Goal: Task Accomplishment & Management: Complete application form

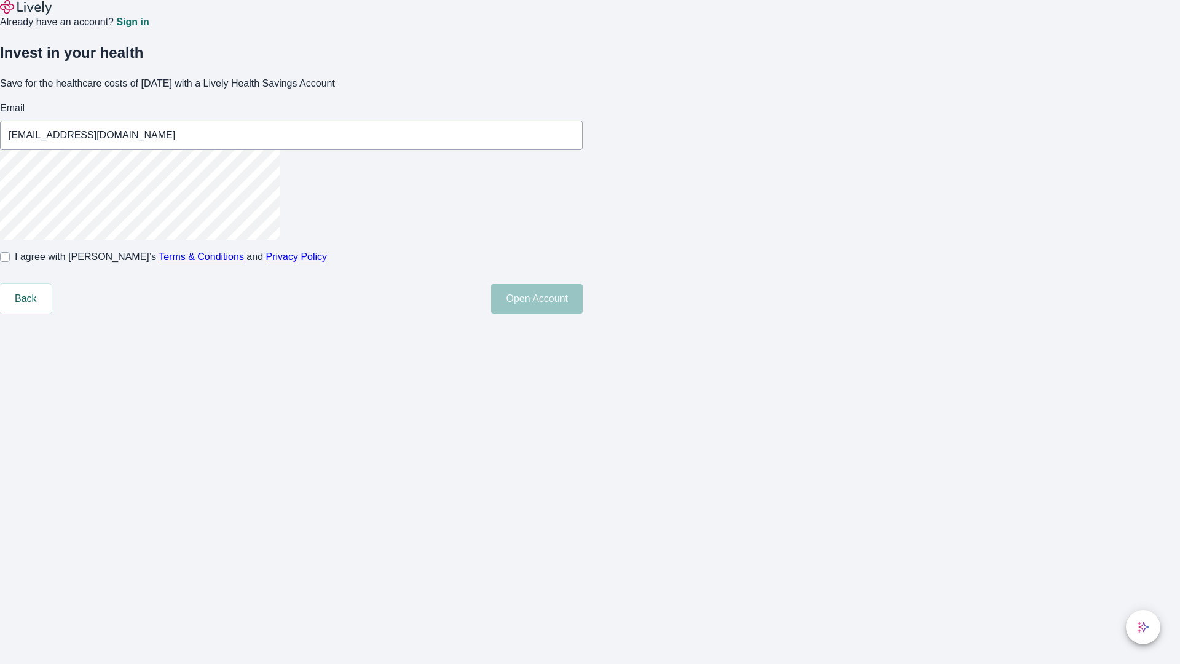
click at [10, 262] on input "I agree with Lively’s Terms & Conditions and Privacy Policy" at bounding box center [5, 257] width 10 height 10
checkbox input "true"
click at [583, 313] on button "Open Account" at bounding box center [537, 298] width 92 height 29
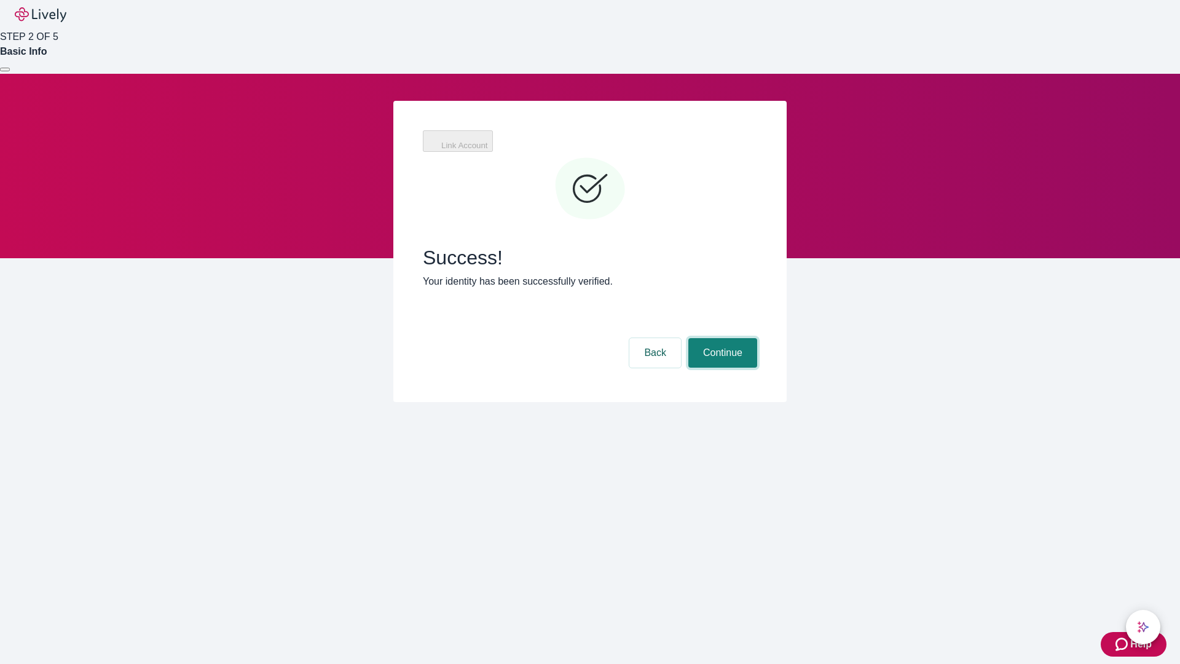
click at [721, 338] on button "Continue" at bounding box center [722, 352] width 69 height 29
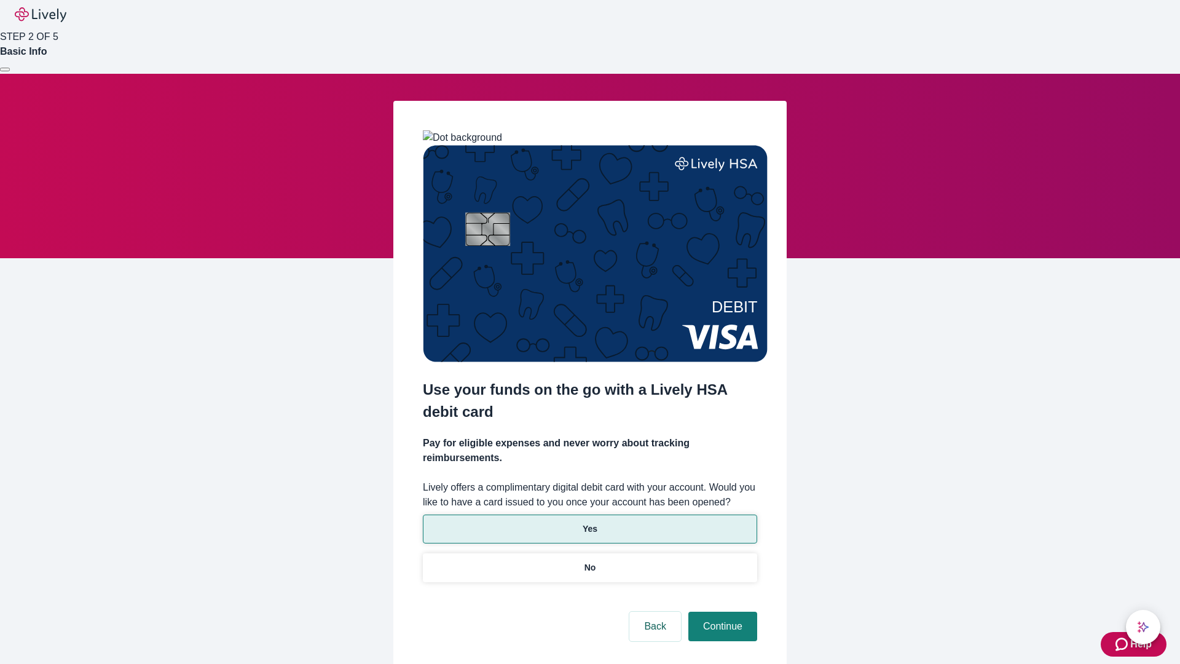
click at [589, 522] on p "Yes" at bounding box center [590, 528] width 15 height 13
click at [721, 611] on button "Continue" at bounding box center [722, 625] width 69 height 29
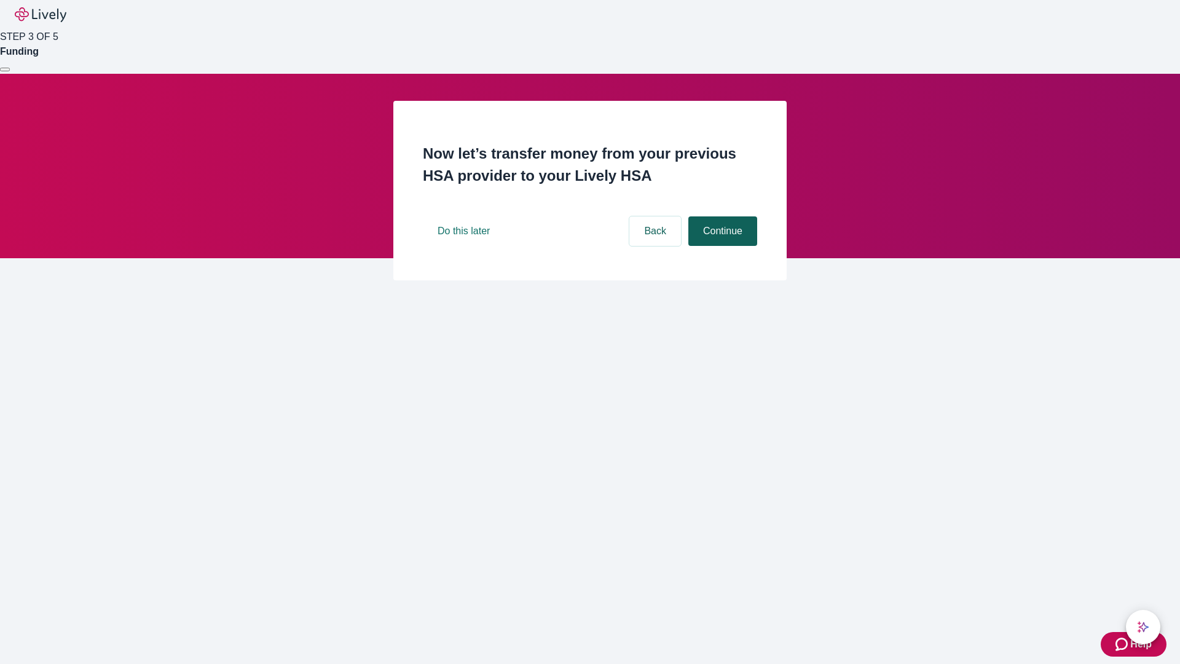
click at [721, 246] on button "Continue" at bounding box center [722, 230] width 69 height 29
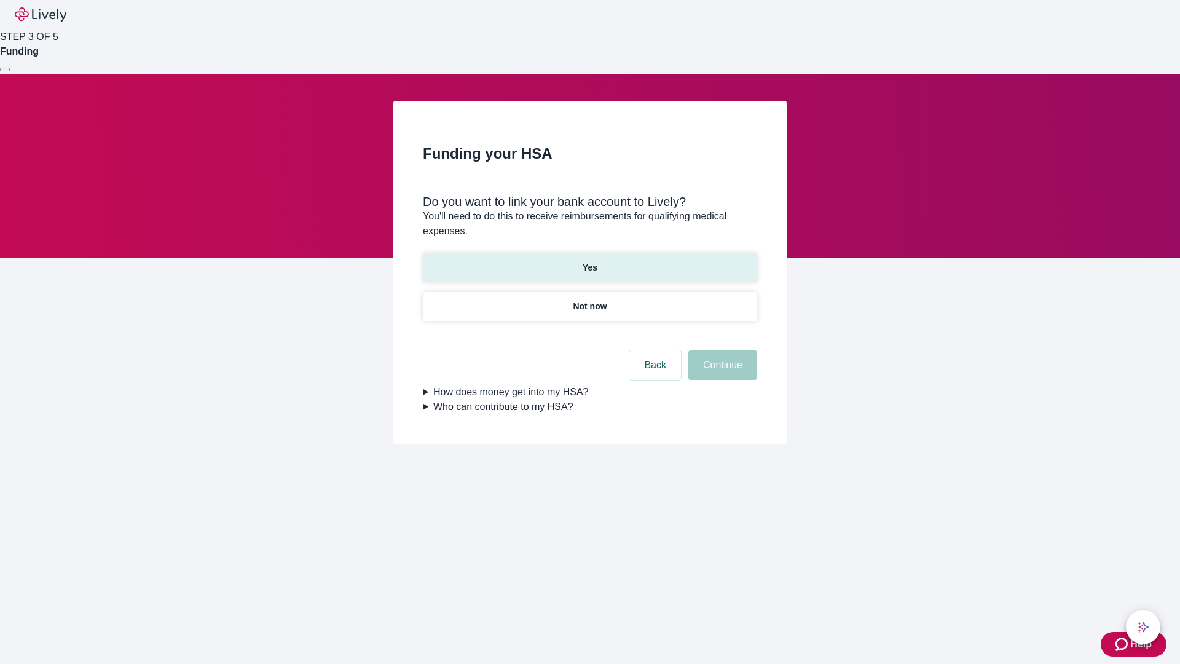
click at [589, 261] on p "Yes" at bounding box center [590, 267] width 15 height 13
click at [721, 350] on button "Continue" at bounding box center [722, 364] width 69 height 29
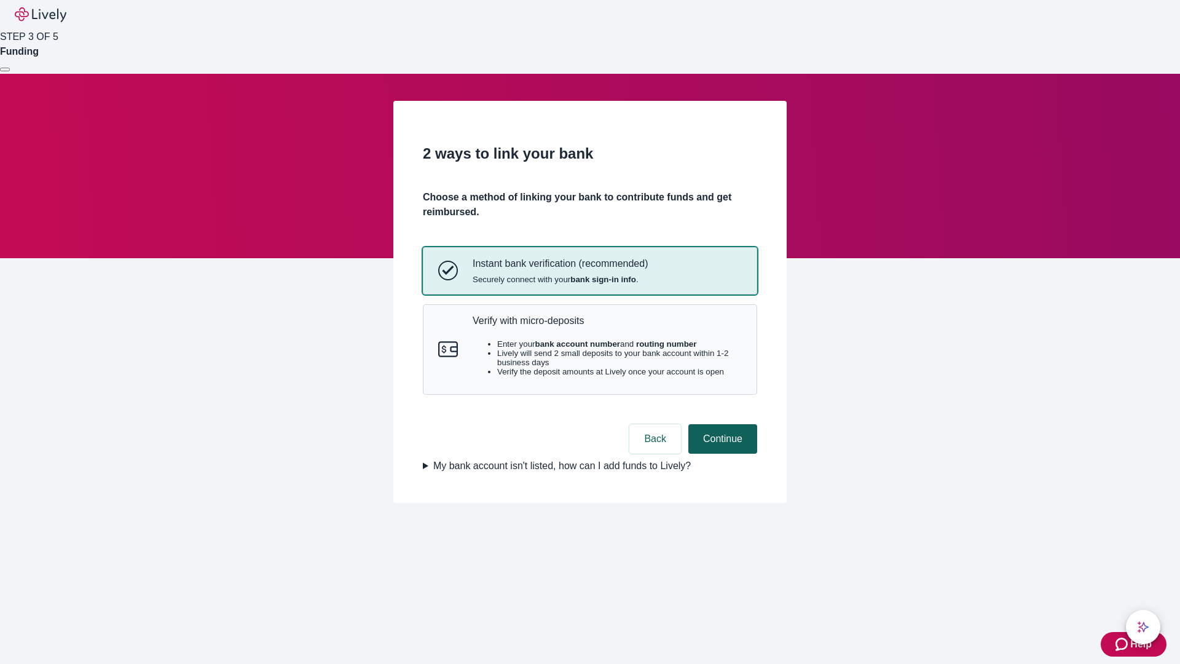
click at [607, 326] on p "Verify with micro-deposits" at bounding box center [607, 321] width 269 height 12
click at [721, 454] on button "Continue" at bounding box center [722, 438] width 69 height 29
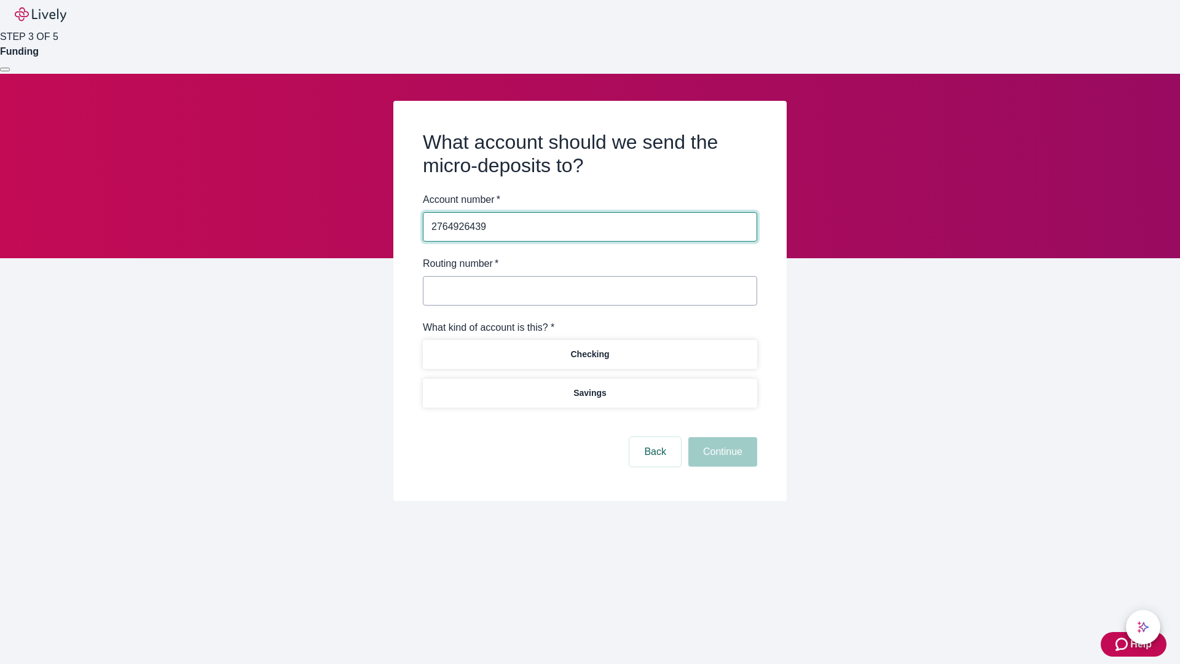
type input "2764926439"
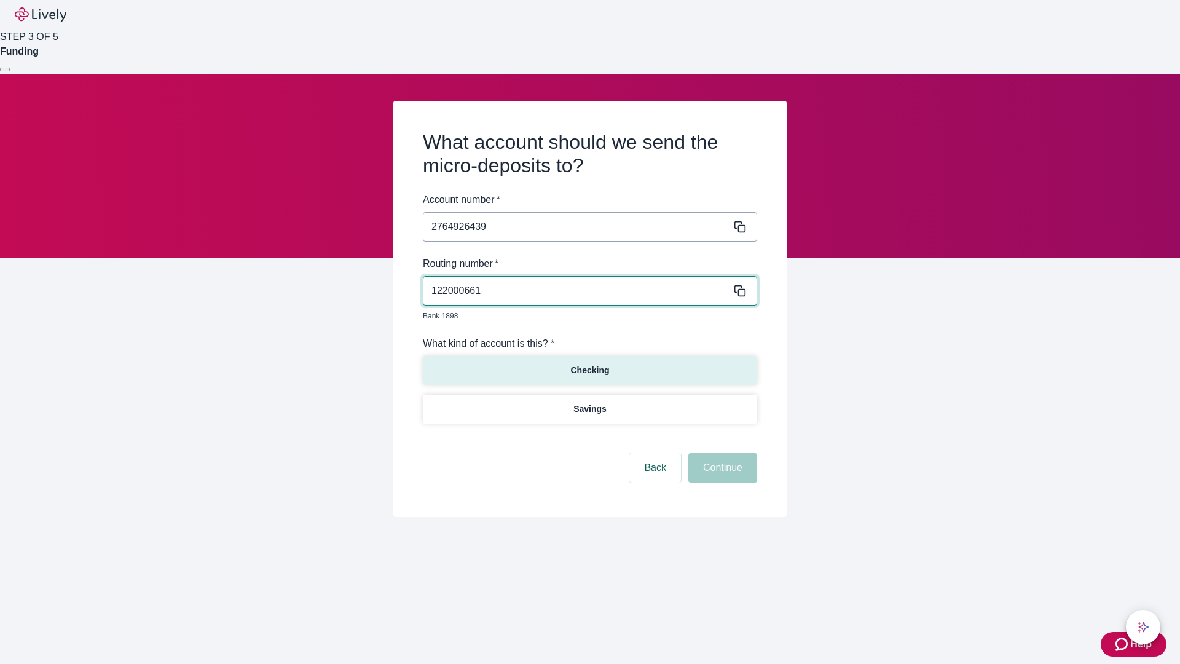
type input "122000661"
click at [589, 364] on p "Checking" at bounding box center [589, 370] width 39 height 13
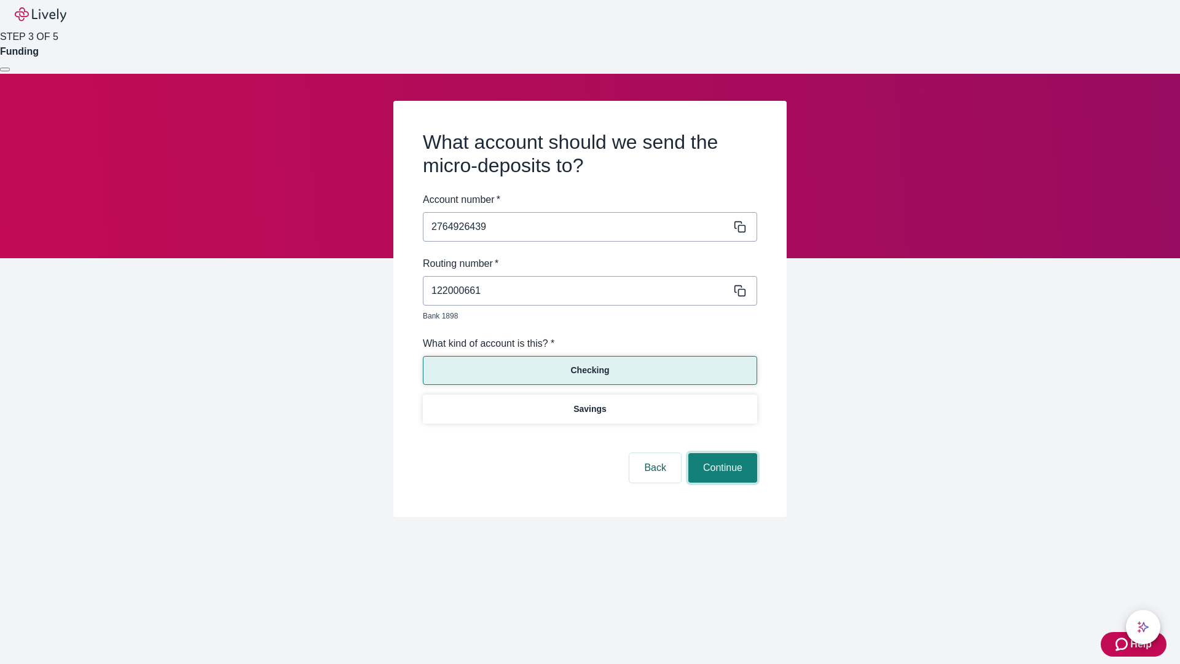
click at [721, 454] on button "Continue" at bounding box center [722, 467] width 69 height 29
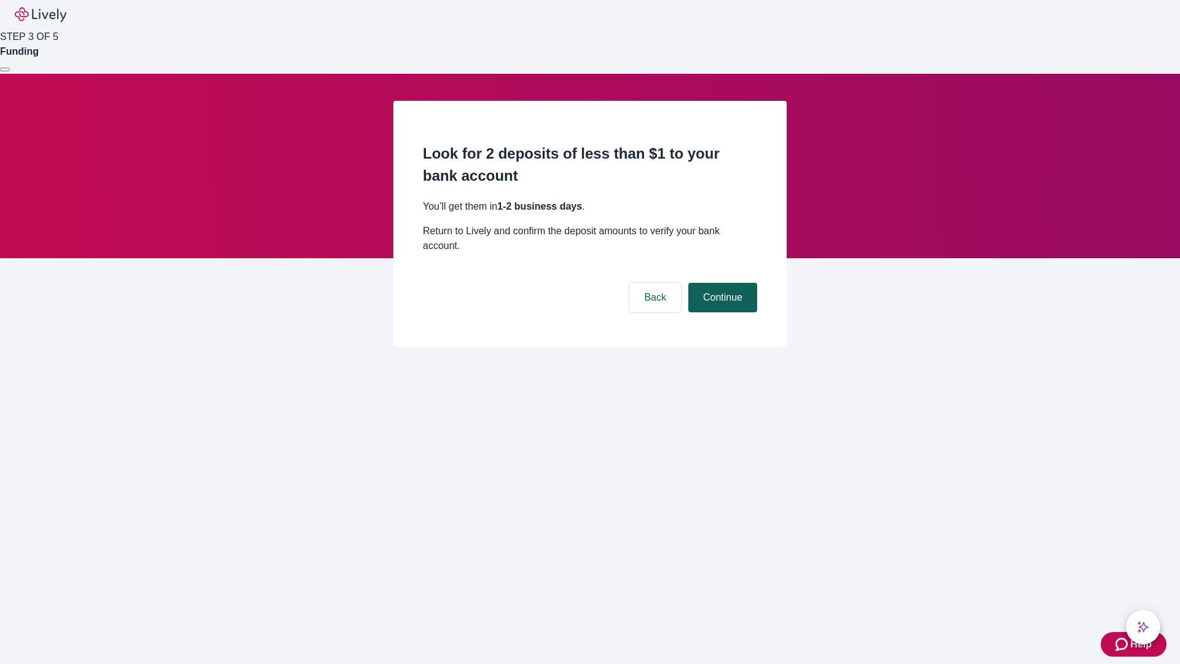
click at [721, 283] on button "Continue" at bounding box center [722, 297] width 69 height 29
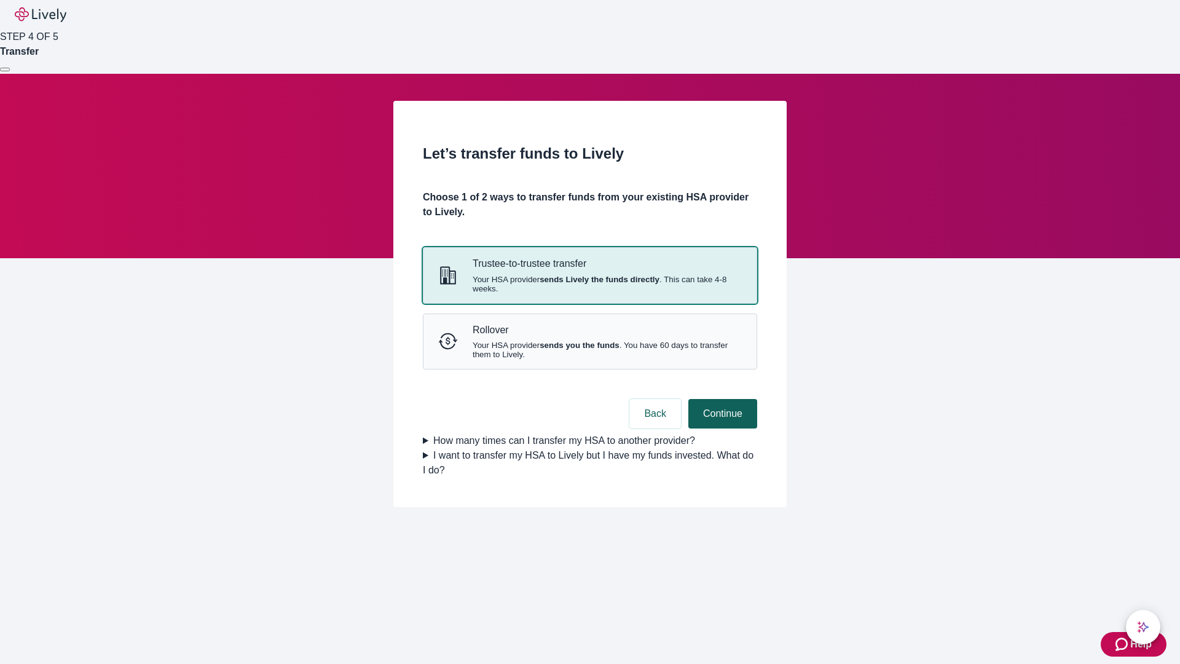
click at [589, 350] on strong "sends you the funds" at bounding box center [580, 344] width 80 height 9
click at [721, 428] on button "Continue" at bounding box center [722, 413] width 69 height 29
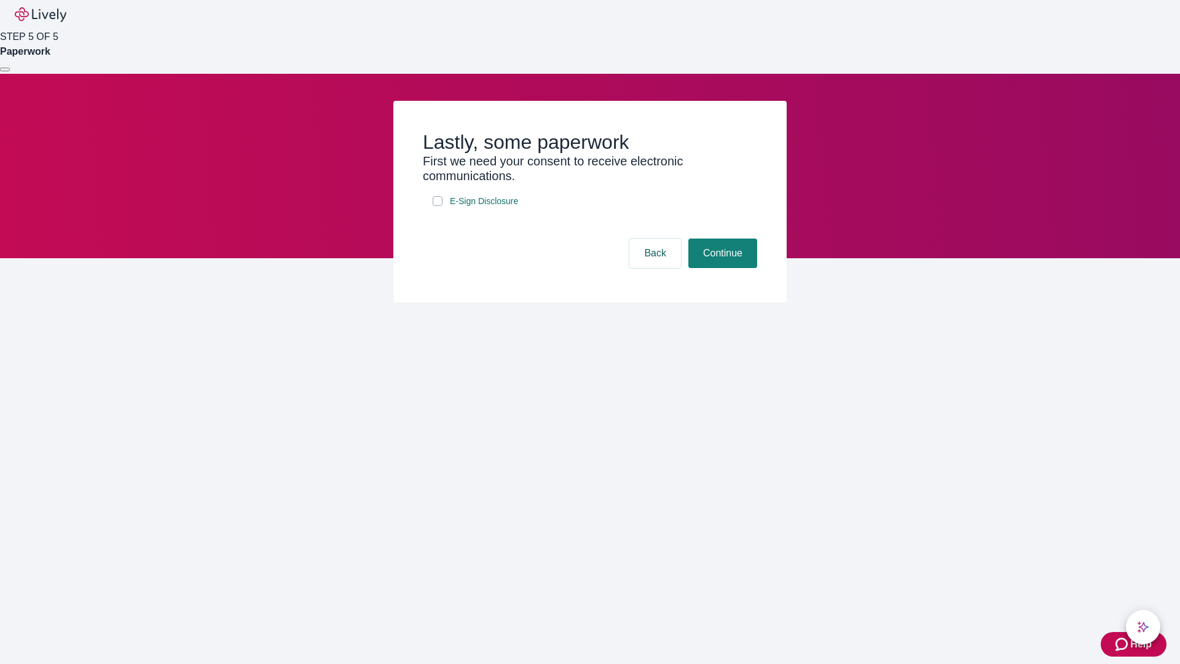
click at [438, 206] on input "E-Sign Disclosure" at bounding box center [438, 201] width 10 height 10
checkbox input "true"
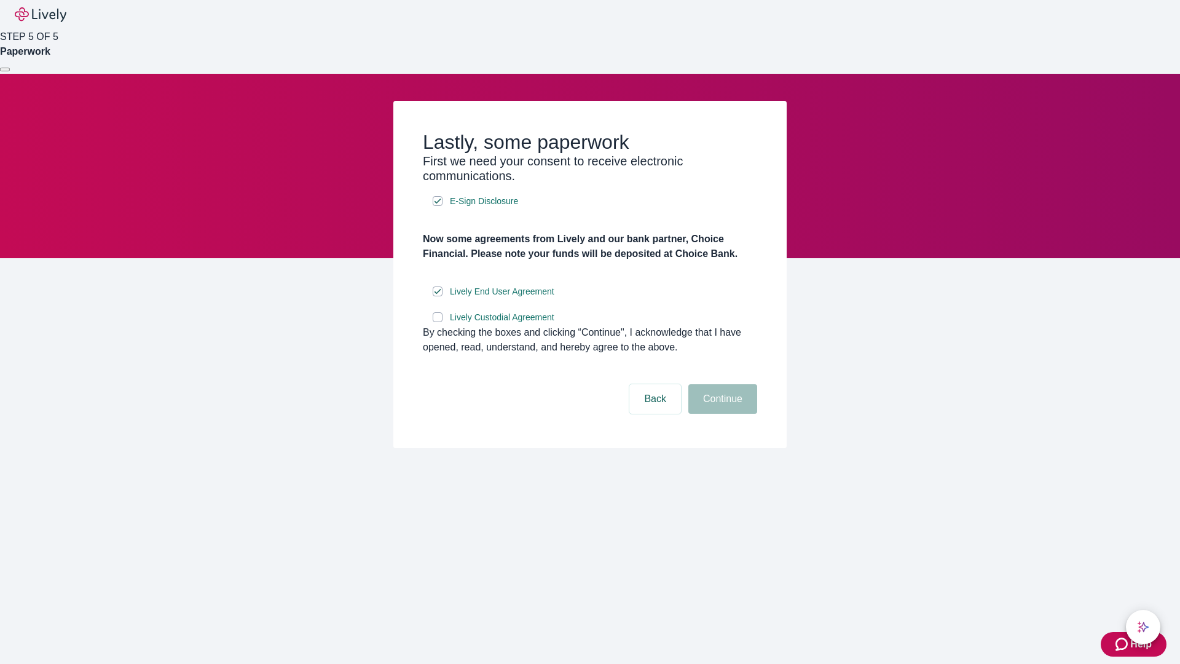
click at [438, 322] on input "Lively Custodial Agreement" at bounding box center [438, 317] width 10 height 10
checkbox input "true"
click at [721, 414] on button "Continue" at bounding box center [722, 398] width 69 height 29
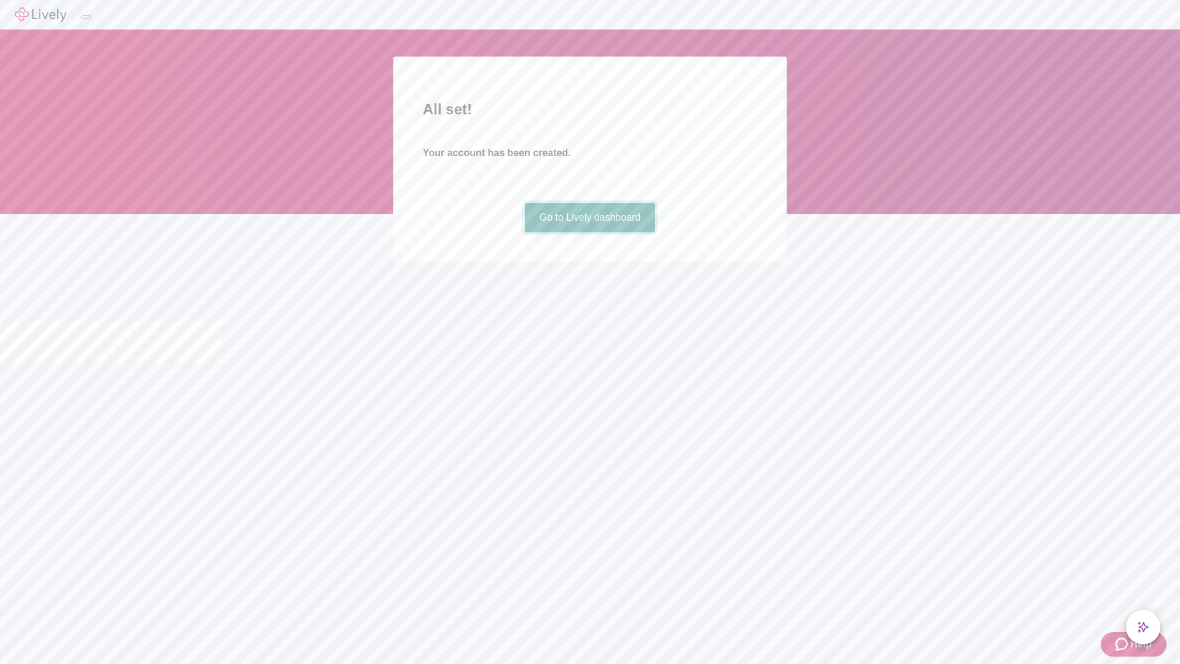
click at [589, 232] on link "Go to Lively dashboard" at bounding box center [590, 217] width 131 height 29
